Goal: Task Accomplishment & Management: Manage account settings

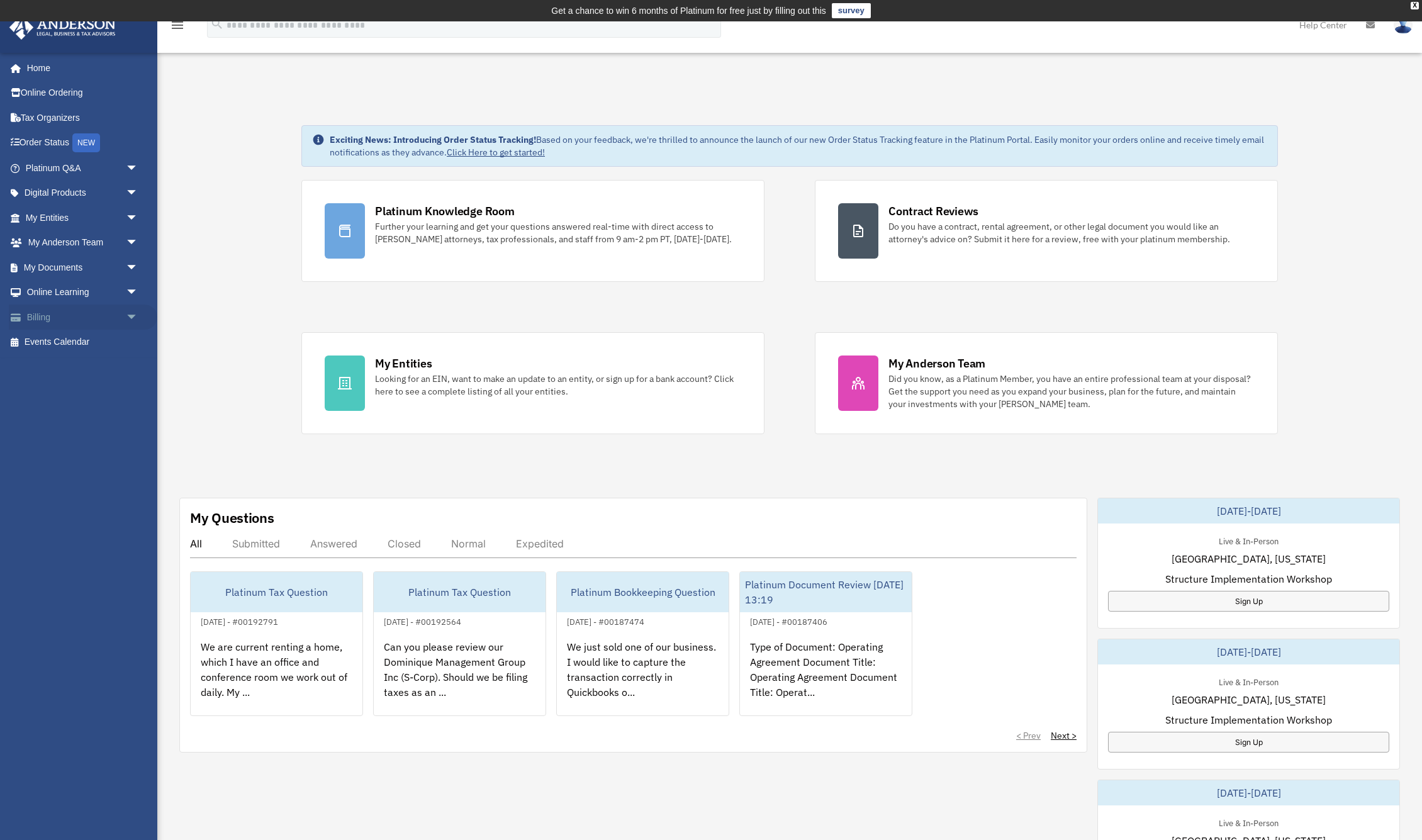
click at [90, 314] on link "Billing arrow_drop_down" at bounding box center [83, 317] width 149 height 25
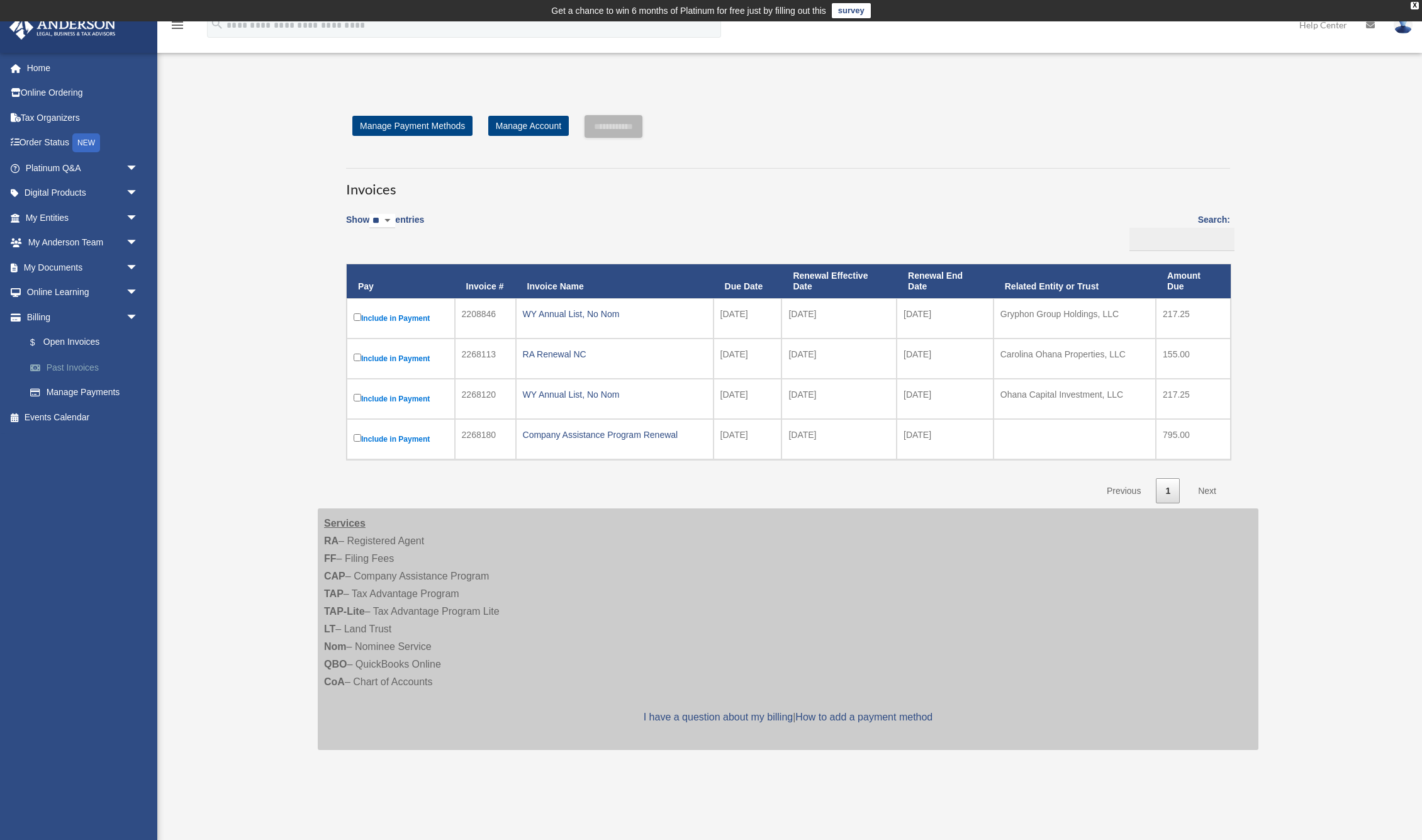
click at [97, 362] on link "Past Invoices" at bounding box center [87, 367] width 140 height 25
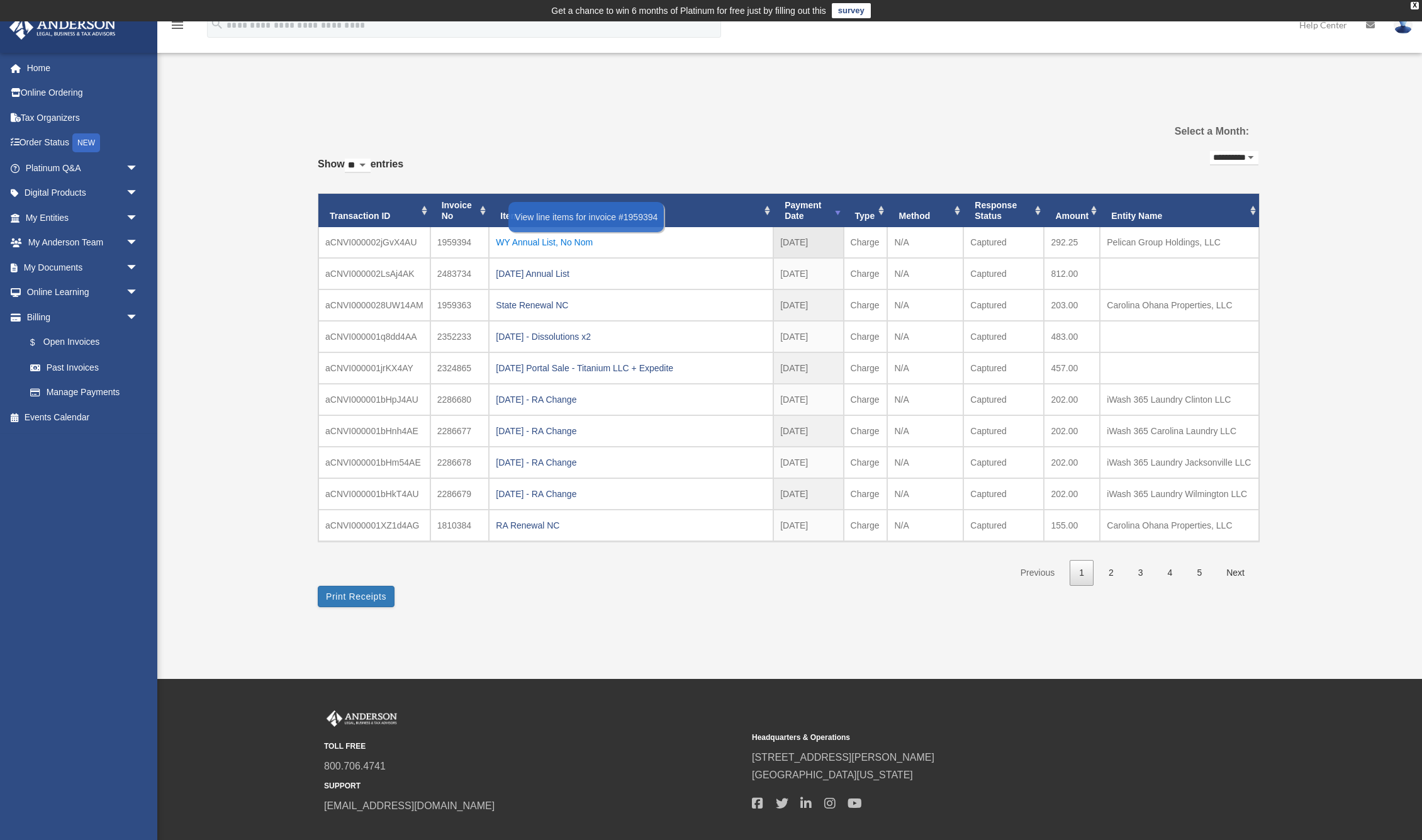
click at [743, 235] on div "WY Annual List, No Nom" at bounding box center [631, 241] width 270 height 17
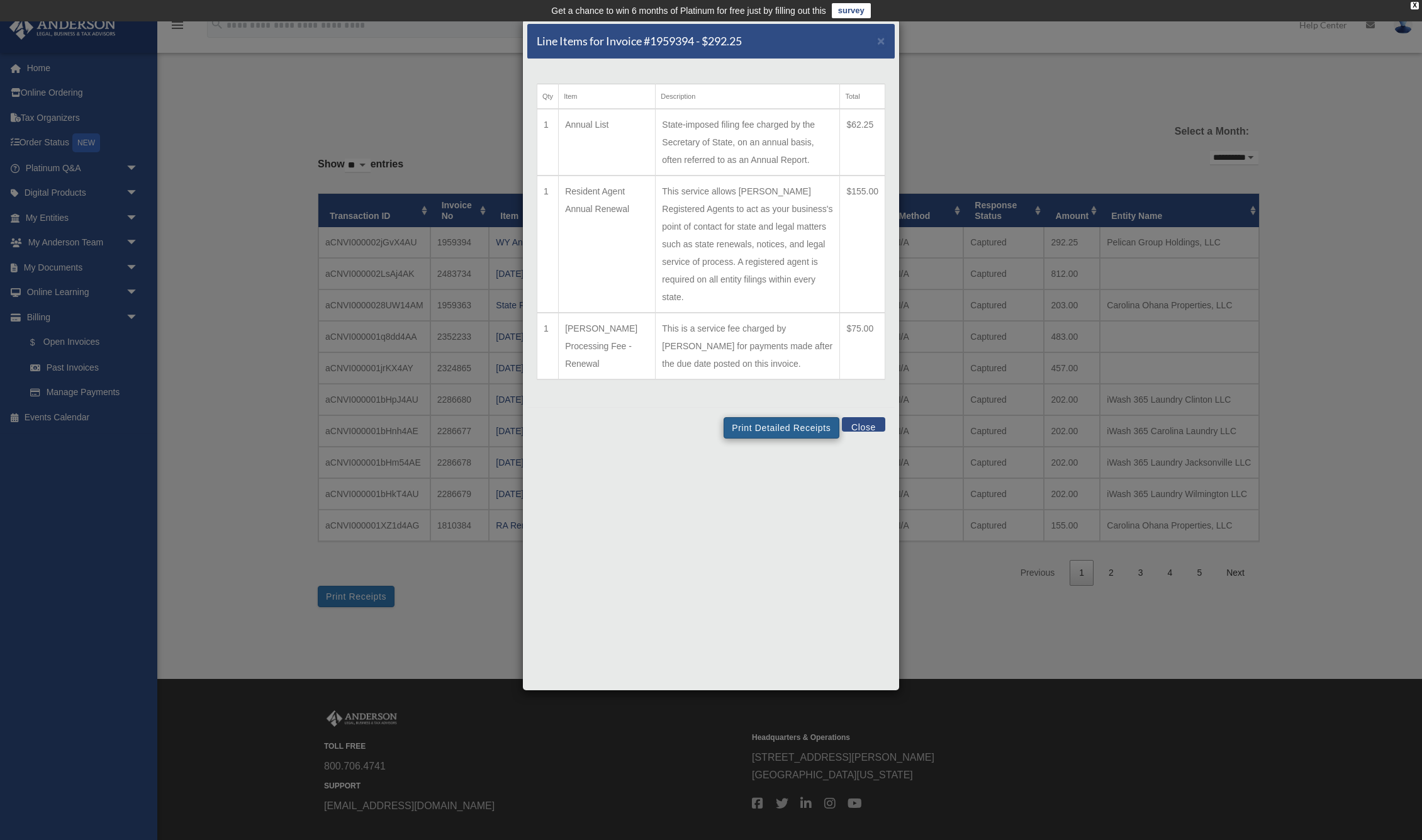
click at [798, 425] on button "Print Detailed Receipts" at bounding box center [781, 428] width 115 height 21
click at [859, 427] on button "Close" at bounding box center [863, 425] width 44 height 15
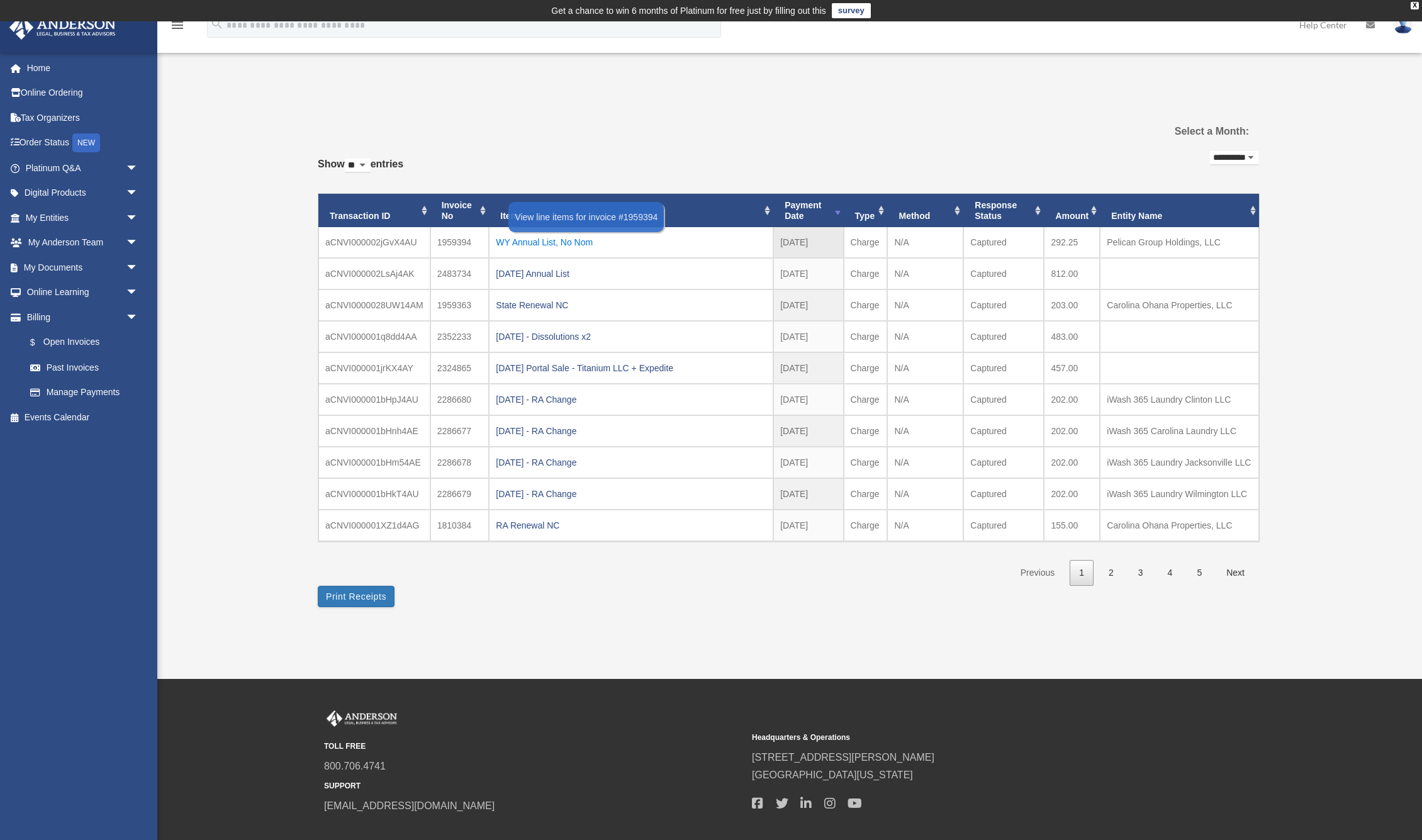
click at [604, 238] on div "WY Annual List, No Nom" at bounding box center [631, 241] width 270 height 17
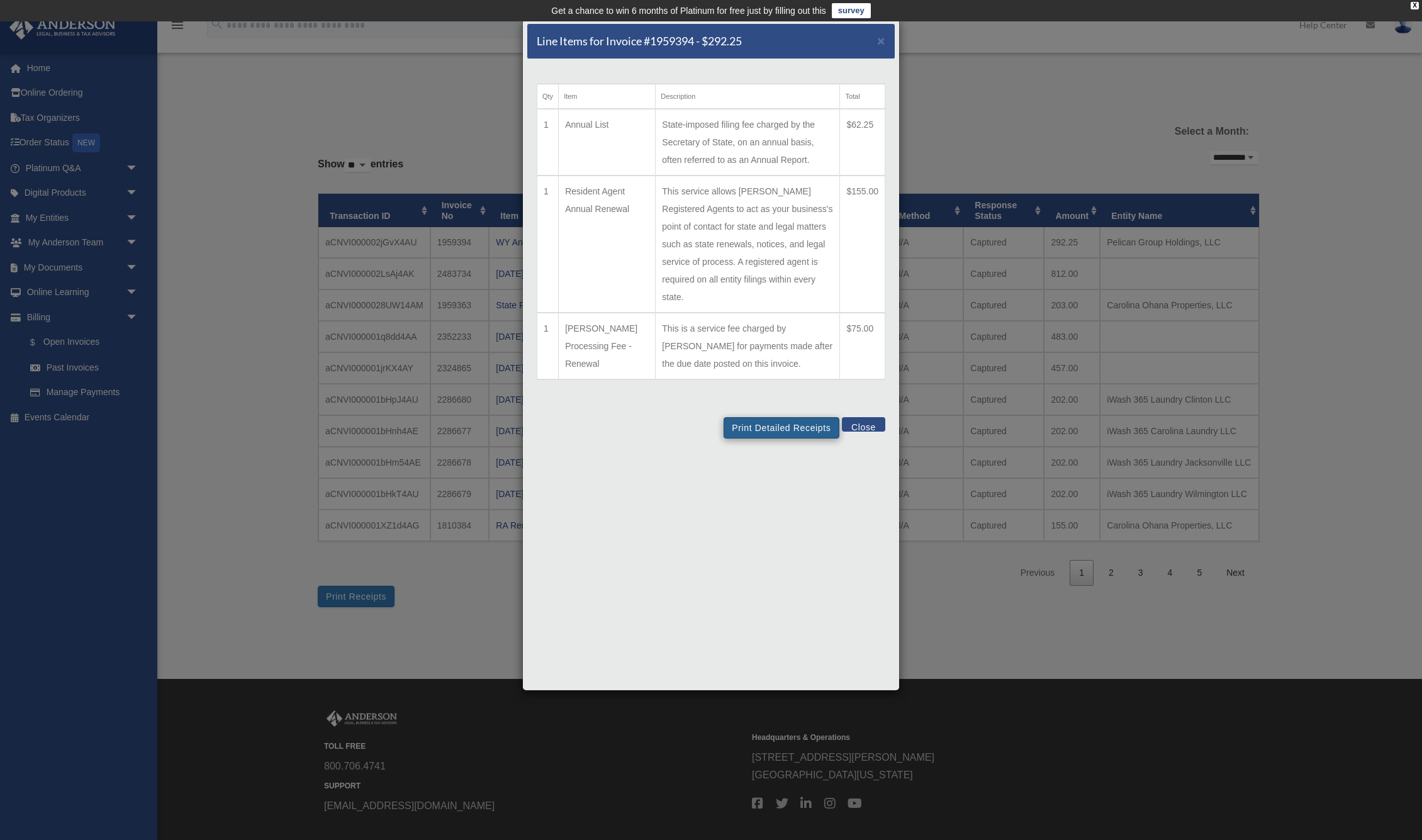
click at [769, 429] on button "Print Detailed Receipts" at bounding box center [781, 428] width 115 height 21
click at [865, 429] on button "Close" at bounding box center [863, 425] width 44 height 15
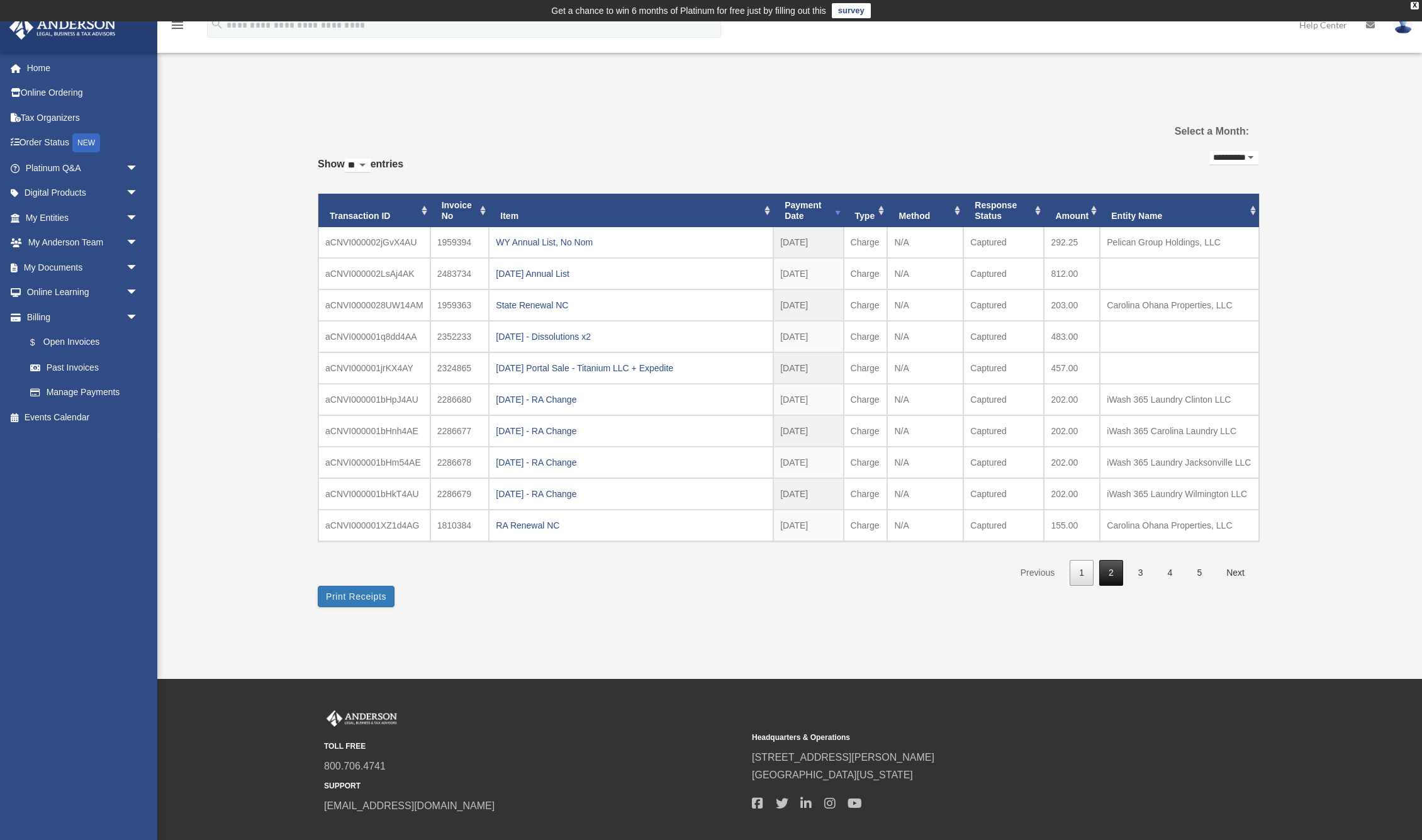
click at [1111, 574] on link "2" at bounding box center [1111, 572] width 24 height 25
click at [1081, 585] on link "1" at bounding box center [1081, 572] width 24 height 25
select select "**********"
